Goal: Task Accomplishment & Management: Complete application form

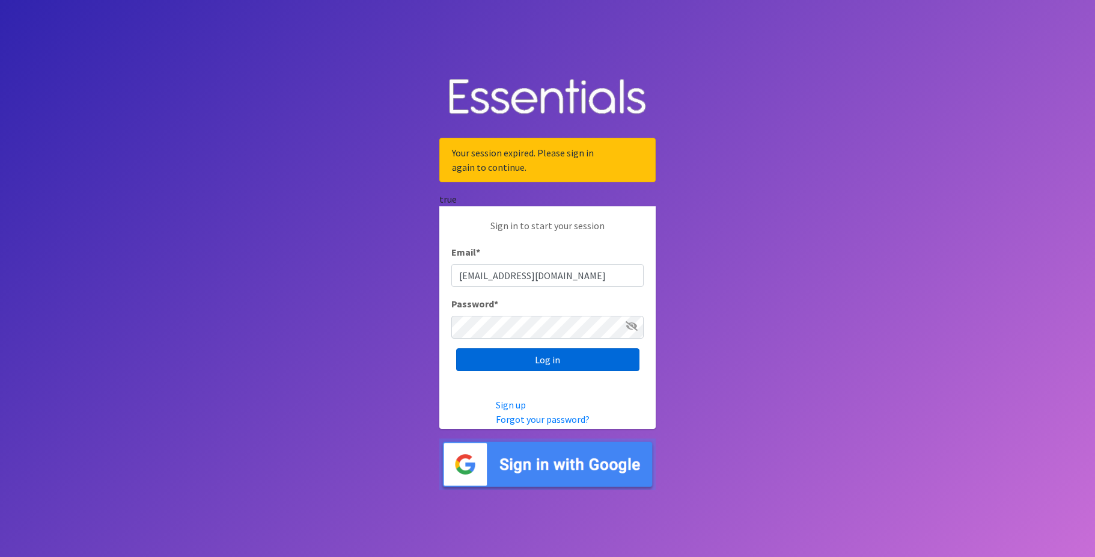
type input "[EMAIL_ADDRESS][DOMAIN_NAME]"
click at [555, 364] on input "Log in" at bounding box center [547, 359] width 183 height 23
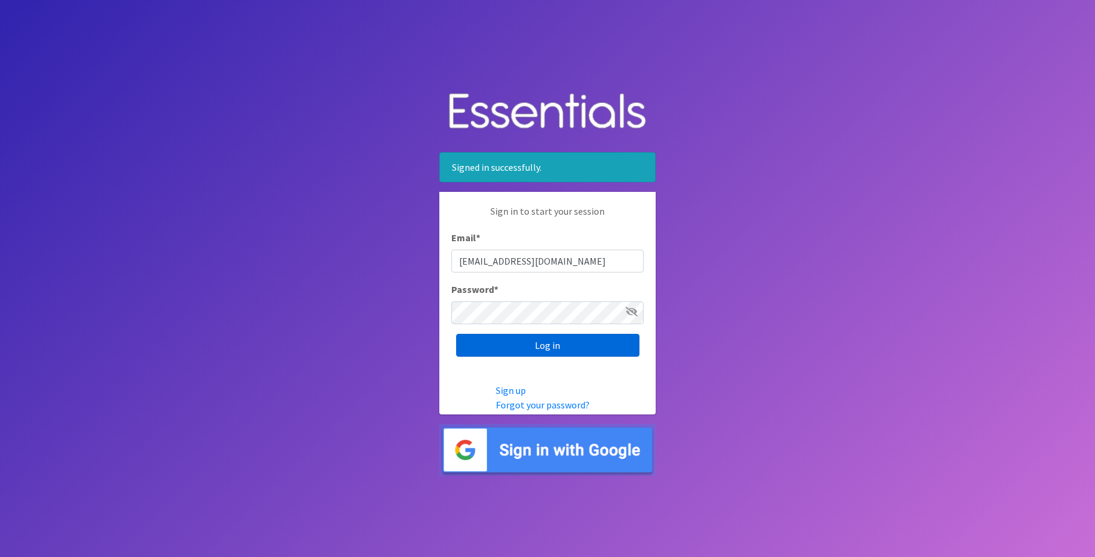
type input "[EMAIL_ADDRESS][DOMAIN_NAME]"
click at [528, 351] on input "Log in" at bounding box center [547, 345] width 183 height 23
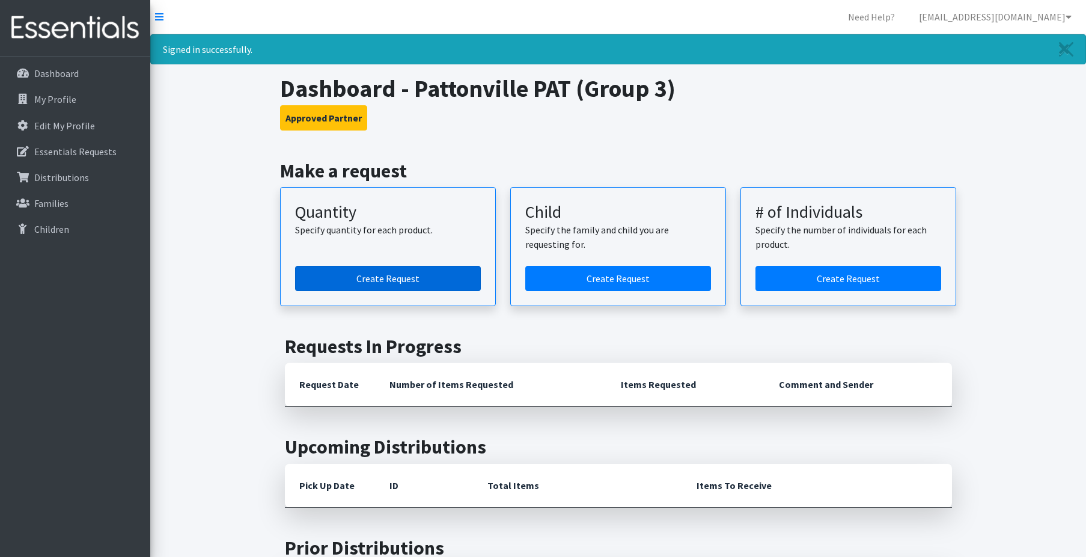
click at [373, 275] on link "Create Request" at bounding box center [388, 278] width 186 height 25
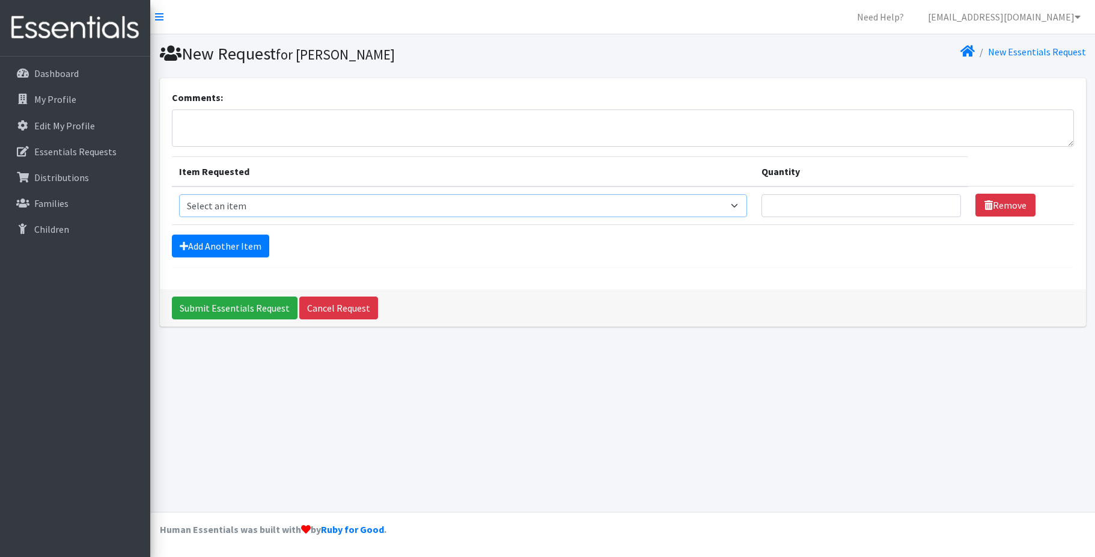
select select "1090"
click option "Size 1" at bounding box center [0, 0] width 0 height 0
click at [796, 201] on input "Quantity" at bounding box center [862, 205] width 200 height 23
type input "50"
click at [236, 248] on link "Add Another Item" at bounding box center [220, 245] width 97 height 23
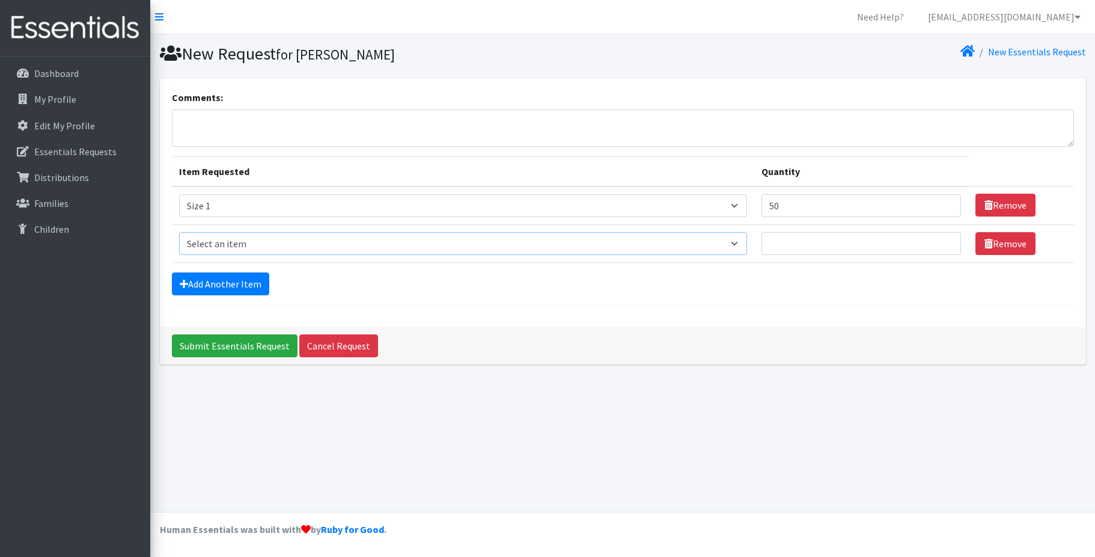
select select "1094"
click option "Size 3" at bounding box center [0, 0] width 0 height 0
click at [804, 245] on input "Quantity" at bounding box center [862, 243] width 200 height 23
type input "1"
type input "50"
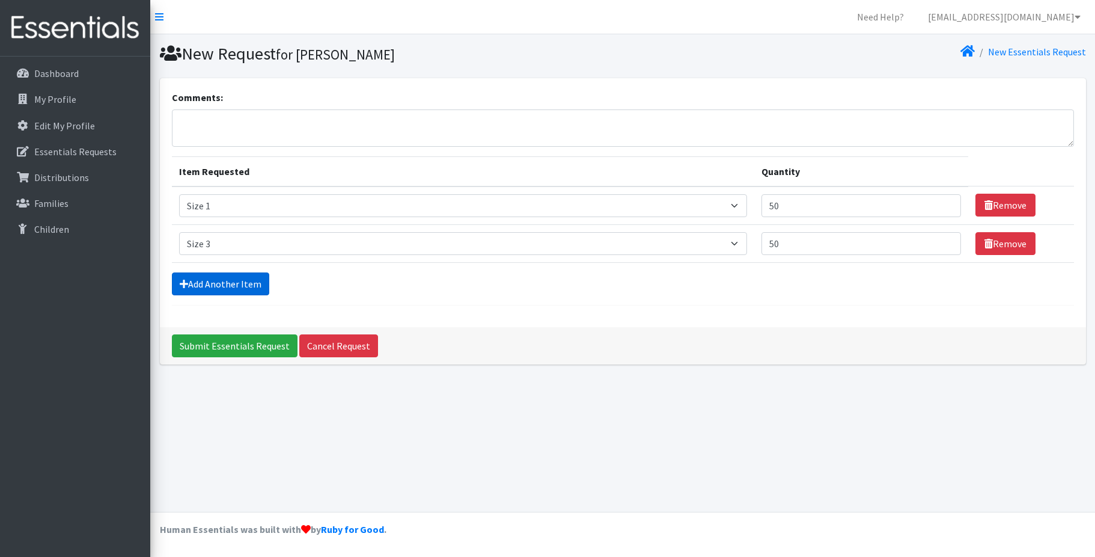
click at [239, 282] on link "Add Another Item" at bounding box center [220, 283] width 97 height 23
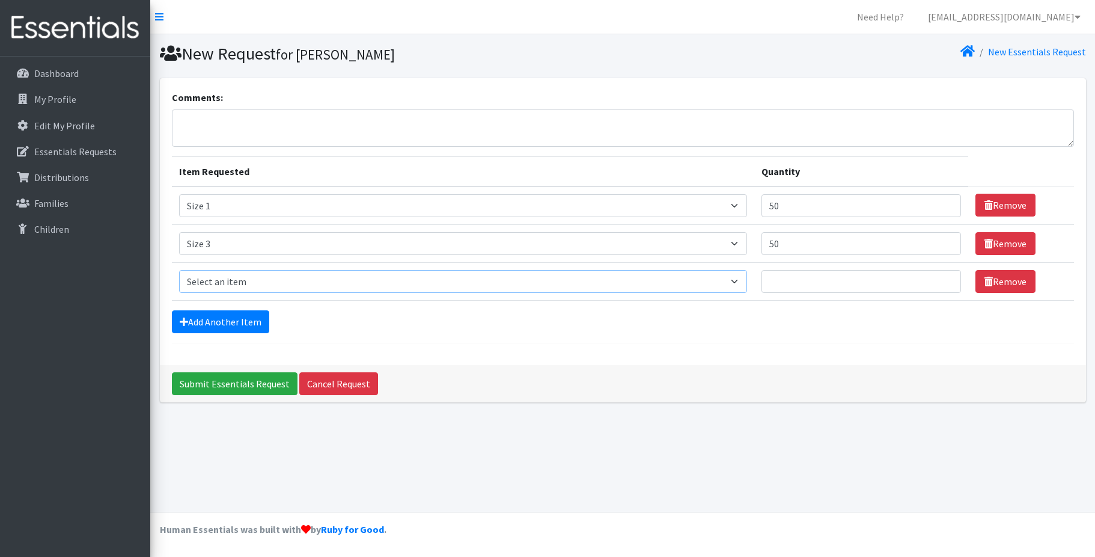
select select "1097"
click option "Size 4" at bounding box center [0, 0] width 0 height 0
click at [783, 287] on input "Quantity" at bounding box center [862, 281] width 200 height 23
type input "100"
click at [250, 322] on link "Add Another Item" at bounding box center [220, 321] width 97 height 23
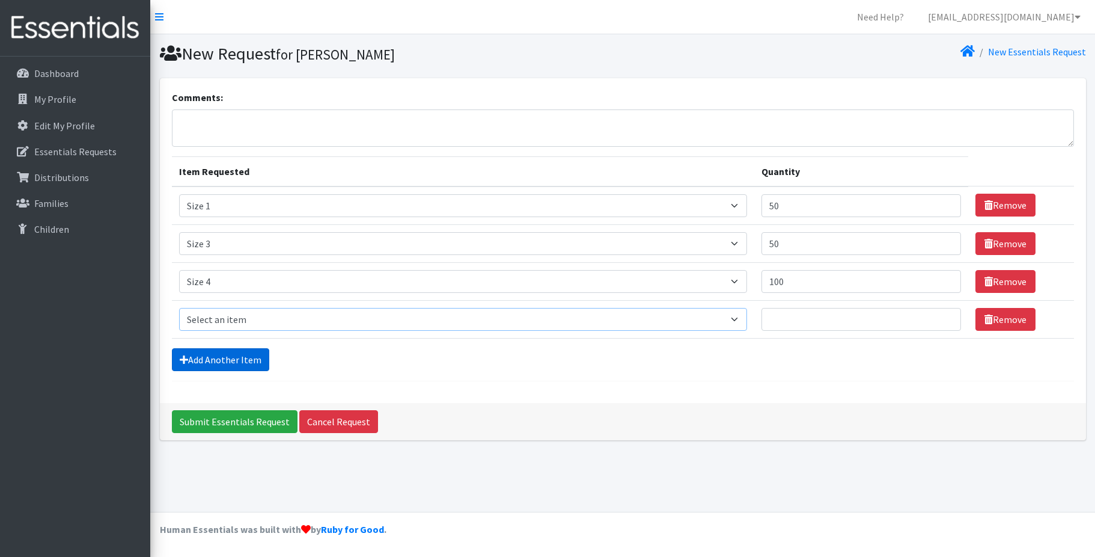
select select "1098"
click option "Size 5" at bounding box center [0, 0] width 0 height 0
click at [828, 325] on input "Quantity" at bounding box center [862, 319] width 200 height 23
type input "250"
click at [238, 362] on link "Add Another Item" at bounding box center [220, 359] width 97 height 23
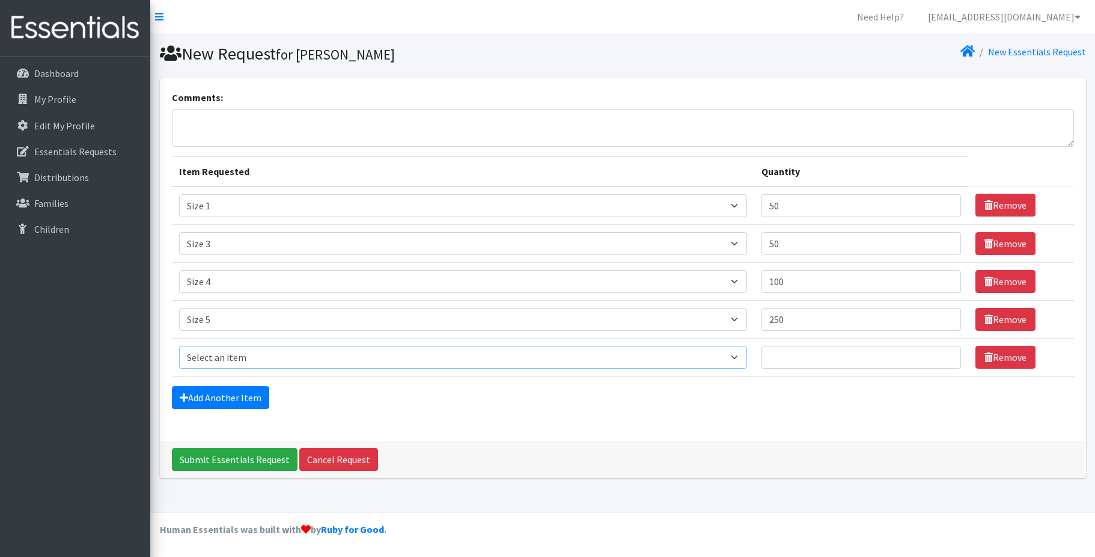
click at [179, 346] on select "Select an item Size 0/Newborn Size 1 Size 2 Size 3 Size 4 Size 5 Size 6 Size 7 …" at bounding box center [463, 357] width 568 height 23
select select "1100"
click option "Size 6" at bounding box center [0, 0] width 0 height 0
click at [820, 358] on input "Quantity" at bounding box center [862, 357] width 200 height 23
type input "100"
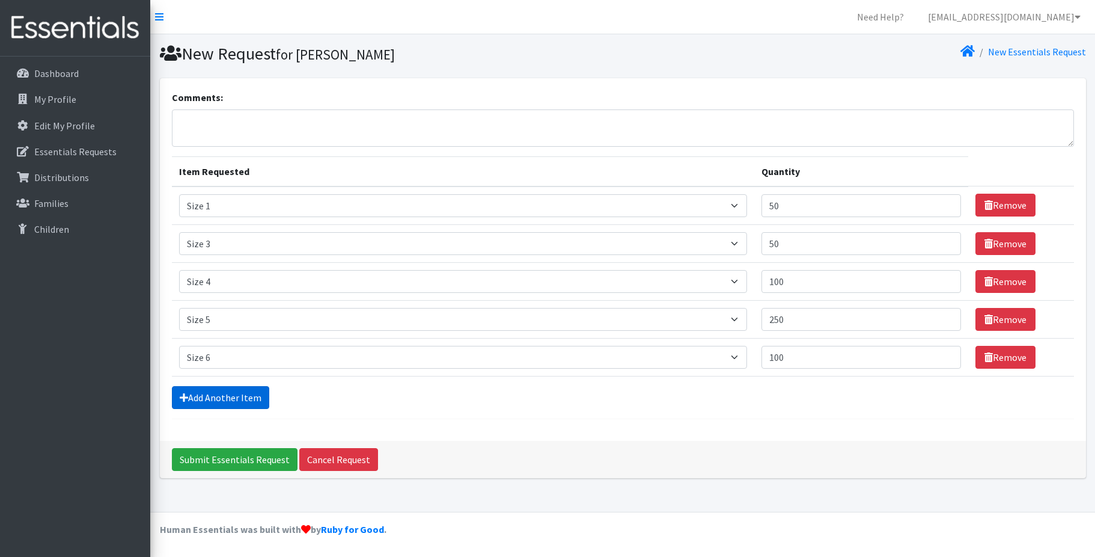
click at [203, 400] on link "Add Another Item" at bounding box center [220, 397] width 97 height 23
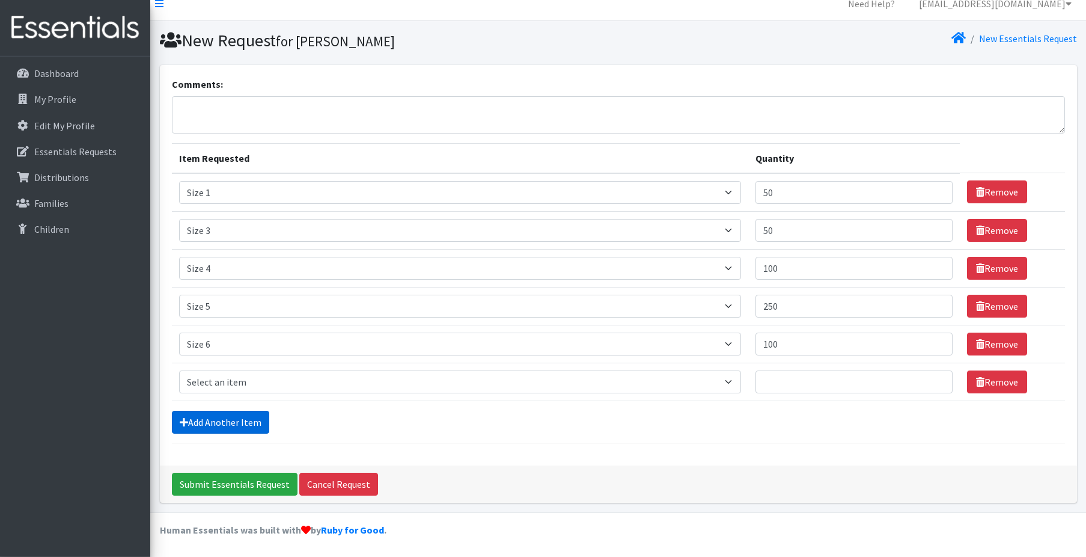
scroll to position [14, 0]
click at [179, 370] on select "Select an item Size 0/Newborn Size 1 Size 2 Size 3 Size 4 Size 5 Size 6 Size 7 …" at bounding box center [460, 381] width 563 height 23
select select "1107"
click option "Training Pant 3T" at bounding box center [0, 0] width 0 height 0
click at [774, 386] on input "Quantity" at bounding box center [854, 381] width 197 height 23
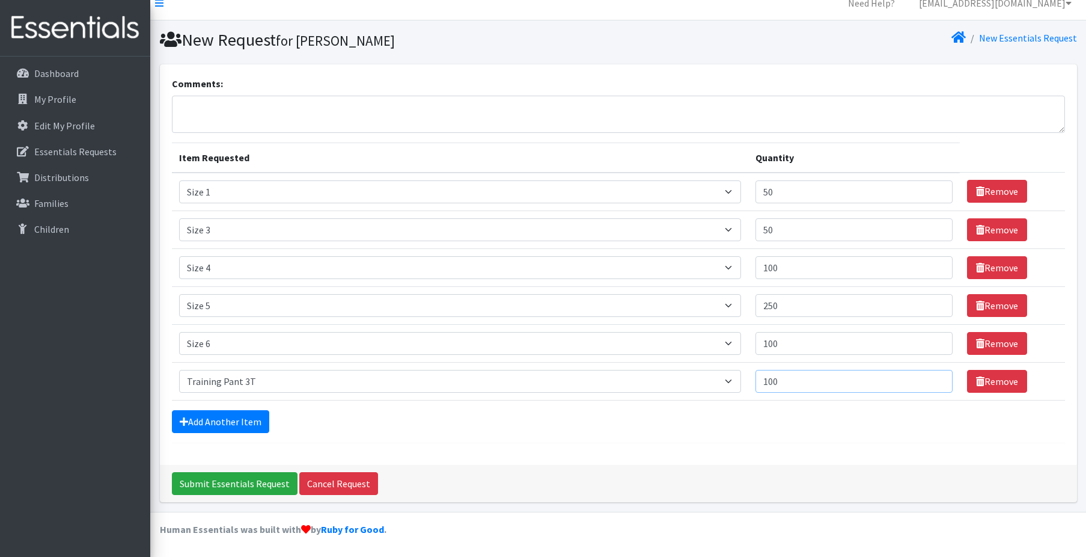
drag, startPoint x: 792, startPoint y: 383, endPoint x: 750, endPoint y: 378, distance: 43.0
click at [756, 378] on input "100" at bounding box center [854, 381] width 197 height 23
type input "60"
click at [246, 425] on link "Add Another Item" at bounding box center [220, 421] width 97 height 23
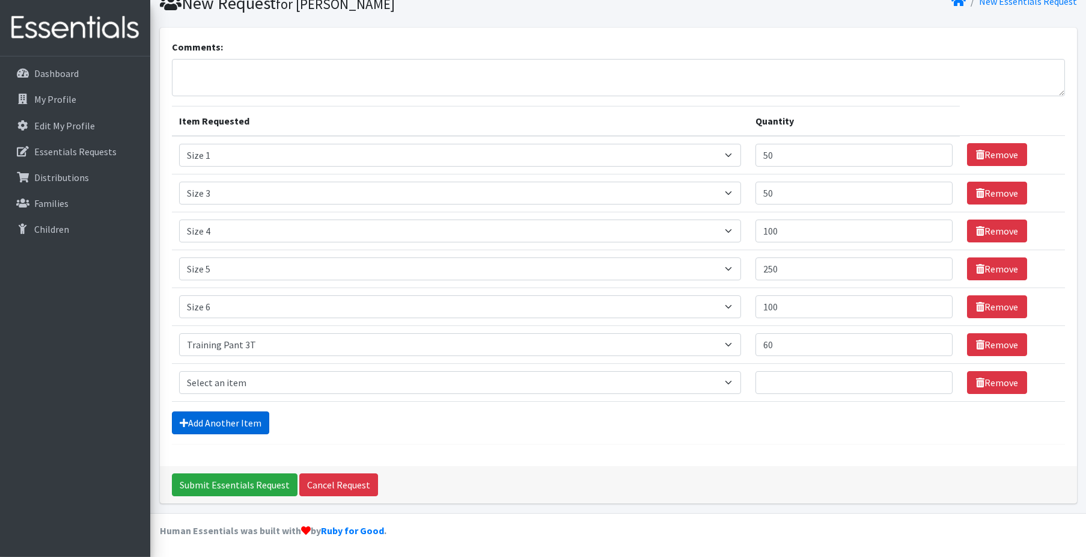
scroll to position [52, 0]
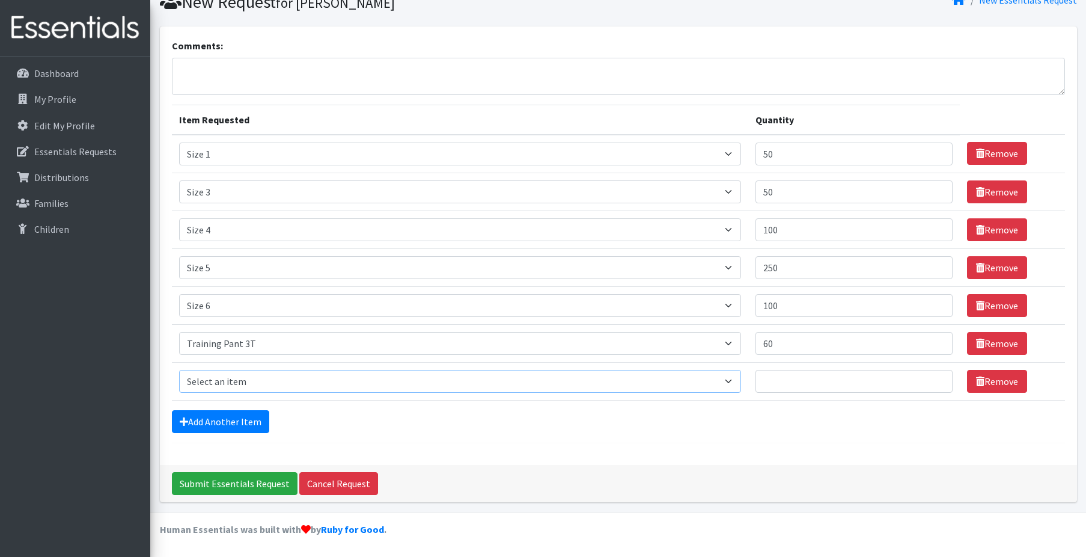
click at [179, 370] on select "Select an item Size 0/Newborn Size 1 Size 2 Size 3 Size 4 Size 5 Size 6 Size 7 …" at bounding box center [460, 381] width 563 height 23
select select "1093"
click option "Training Pant 4T" at bounding box center [0, 0] width 0 height 0
click at [822, 380] on input "Quantity" at bounding box center [854, 381] width 197 height 23
type input "80"
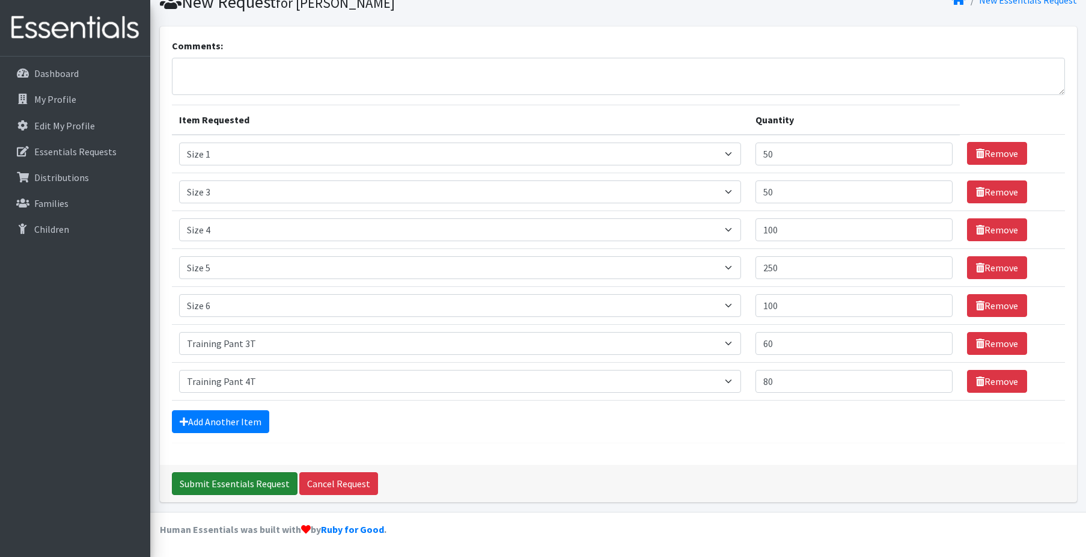
click at [245, 482] on input "Submit Essentials Request" at bounding box center [235, 483] width 126 height 23
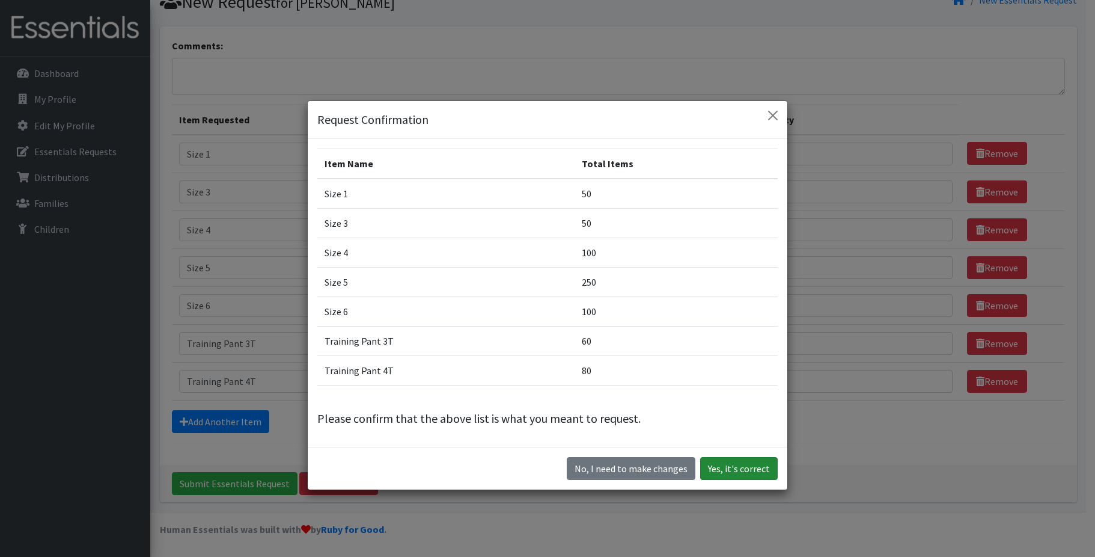
click at [742, 468] on button "Yes, it's correct" at bounding box center [739, 468] width 78 height 23
